Goal: Task Accomplishment & Management: Manage account settings

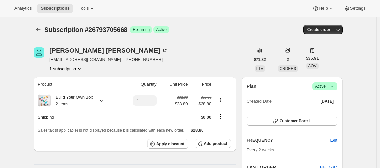
click at [339, 85] on div "Plan Success Active | Created Date Sep 24, 2025 Customer Portal FREQUENCY Edit …" at bounding box center [291, 161] width 101 height 168
click at [333, 85] on icon at bounding box center [331, 86] width 6 height 6
click at [330, 112] on span "Cancel subscription" at bounding box center [326, 110] width 37 height 6
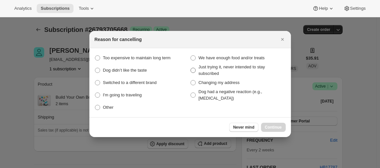
click at [226, 70] on span "Just trying it, never intended to stay subscribed" at bounding box center [242, 70] width 87 height 13
click at [191, 68] on this "Just trying it, never intended to stay subscribed" at bounding box center [190, 68] width 0 height 0
radio this "true"
click at [274, 125] on span "Continue" at bounding box center [273, 126] width 17 height 5
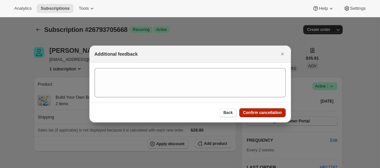
click at [255, 109] on button "Confirm cancellation" at bounding box center [262, 112] width 46 height 9
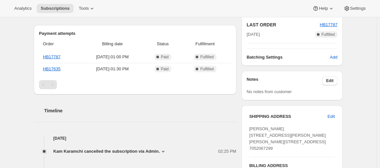
scroll to position [176, 0]
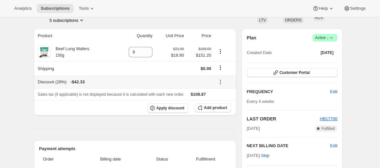
scroll to position [47, 0]
